Goal: Navigation & Orientation: Understand site structure

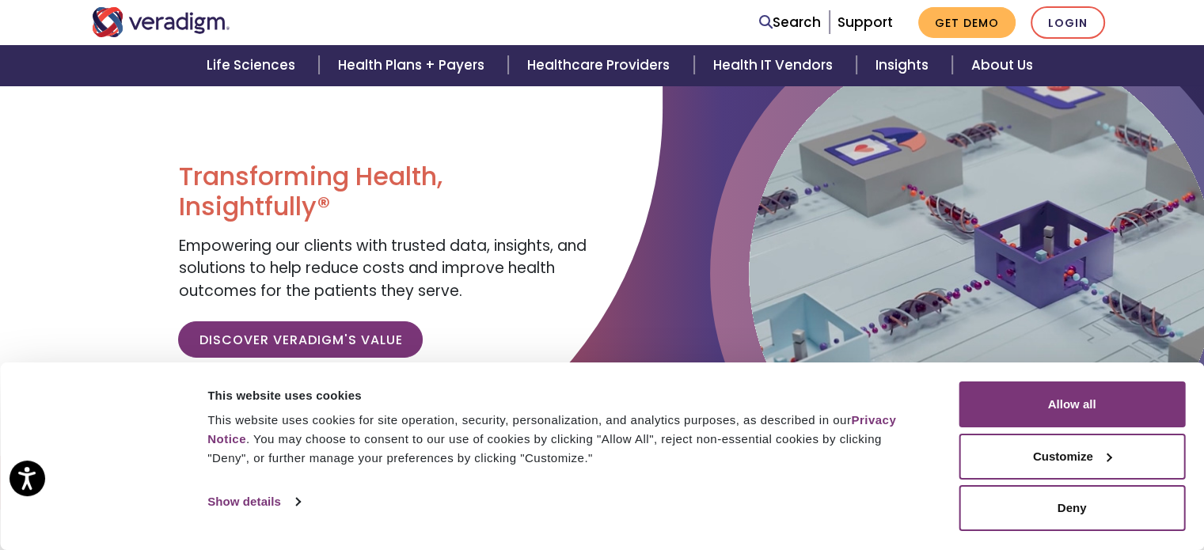
scroll to position [238, 0]
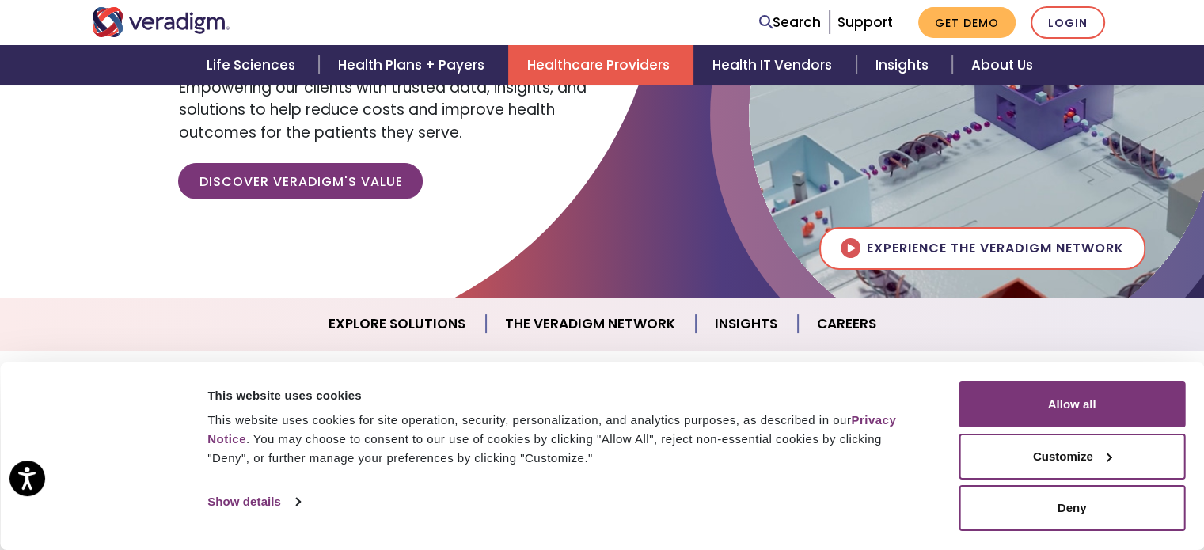
click at [581, 59] on link "Healthcare Providers" at bounding box center [600, 65] width 185 height 40
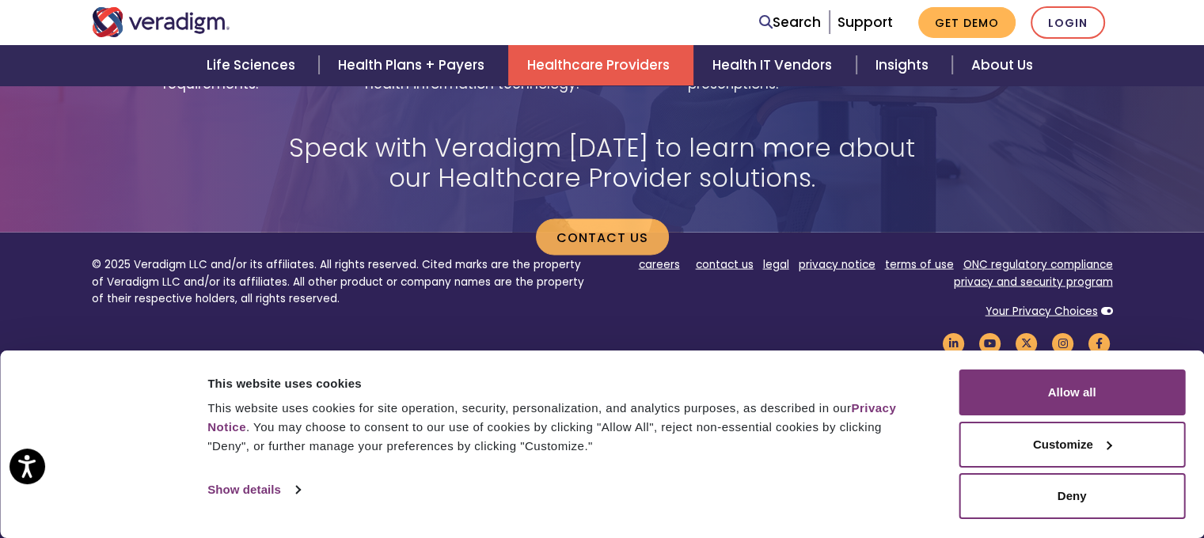
scroll to position [3298, 0]
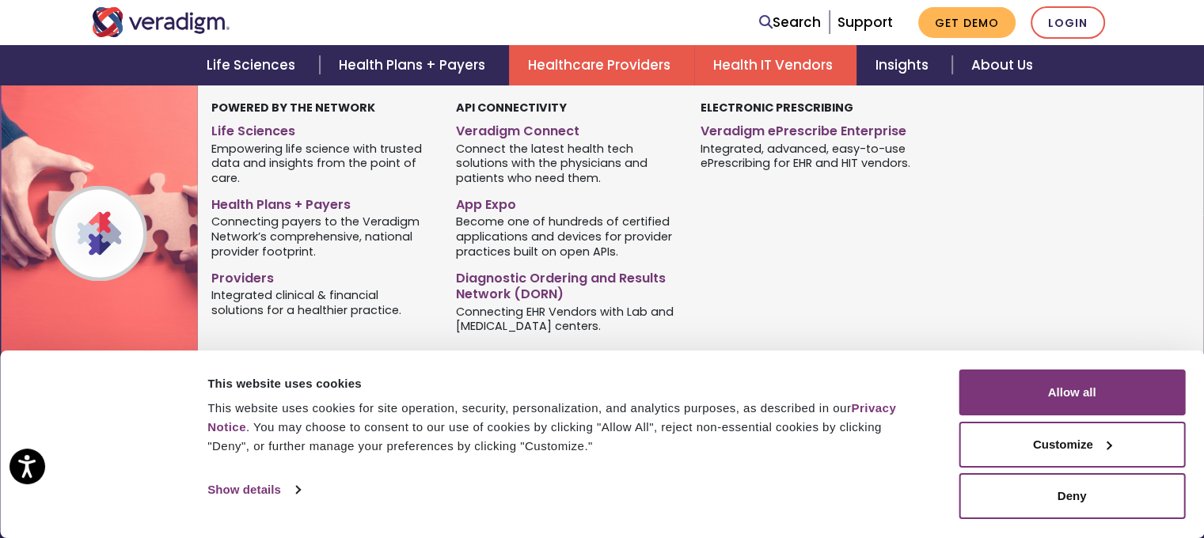
click at [738, 74] on link "Health IT Vendors" at bounding box center [775, 65] width 162 height 40
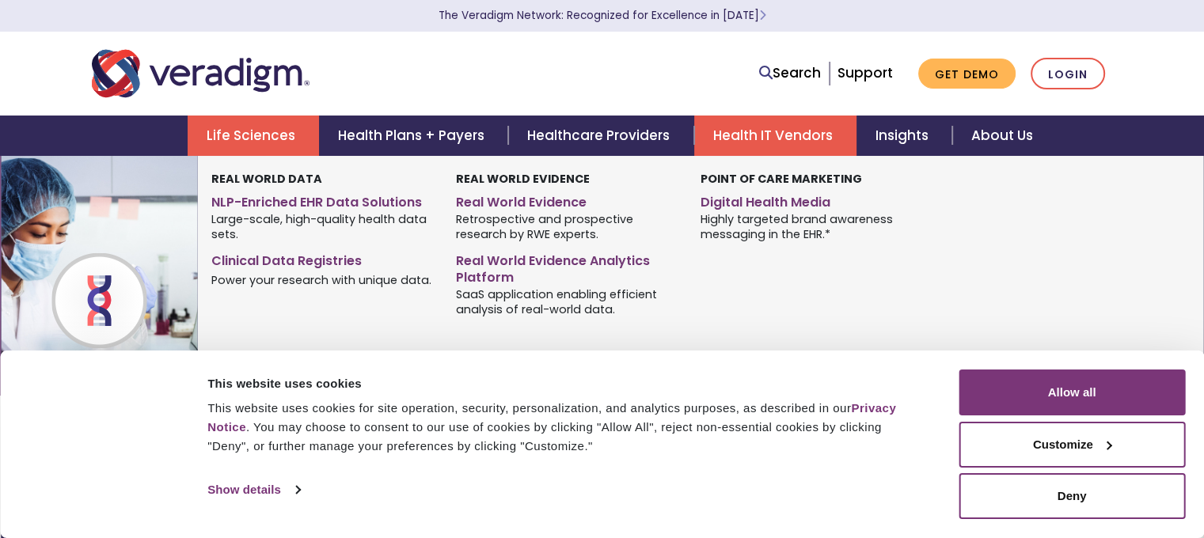
click at [258, 139] on link "Life Sciences" at bounding box center [253, 136] width 131 height 40
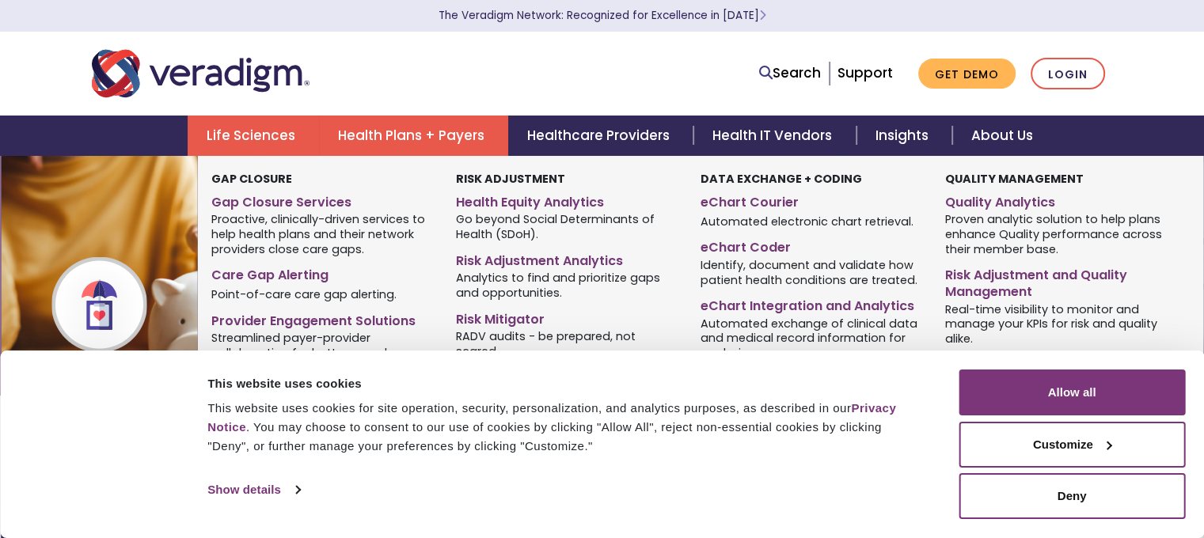
click at [409, 137] on link "Health Plans + Payers" at bounding box center [413, 136] width 189 height 40
